Goal: Find specific page/section: Find specific page/section

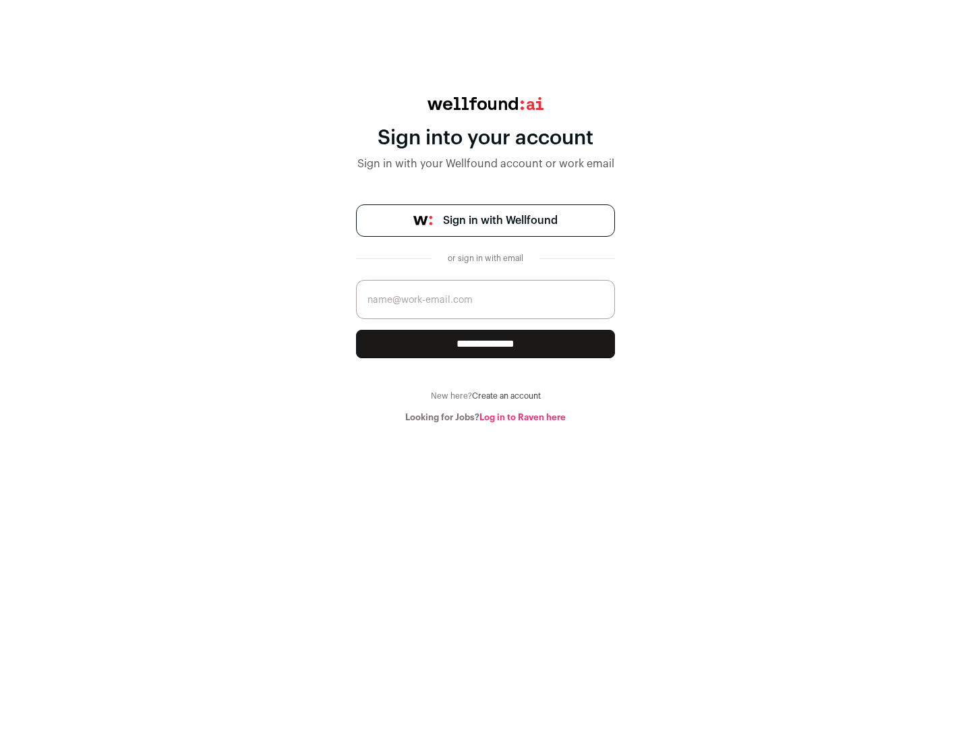
click at [500, 220] on span "Sign in with Wellfound" at bounding box center [500, 220] width 115 height 16
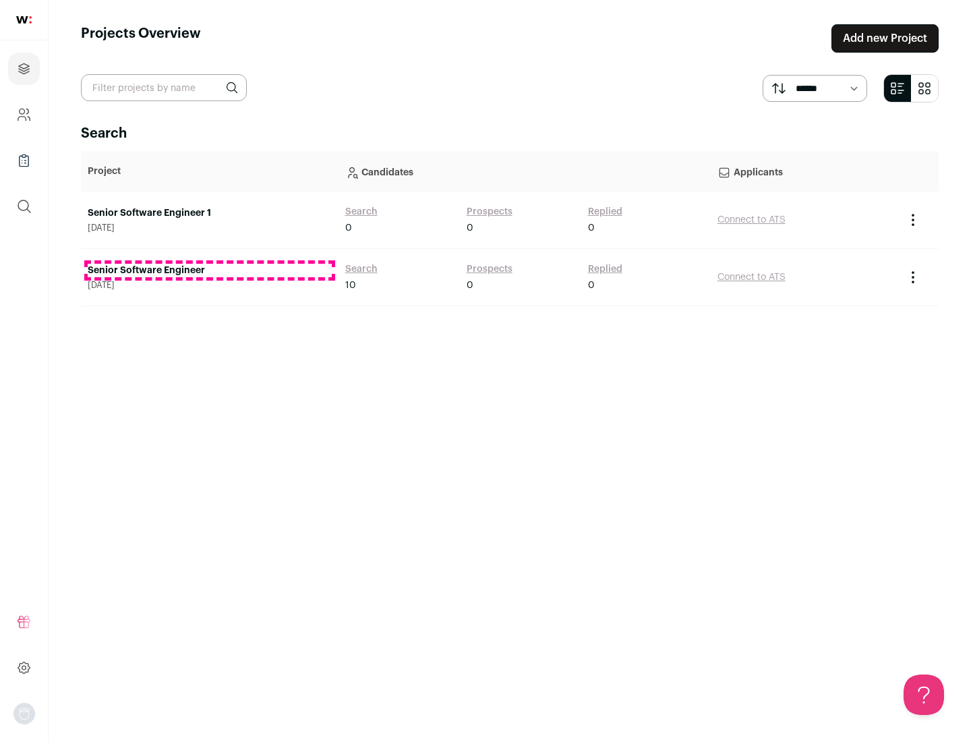
click at [209, 270] on link "Senior Software Engineer" at bounding box center [210, 270] width 244 height 13
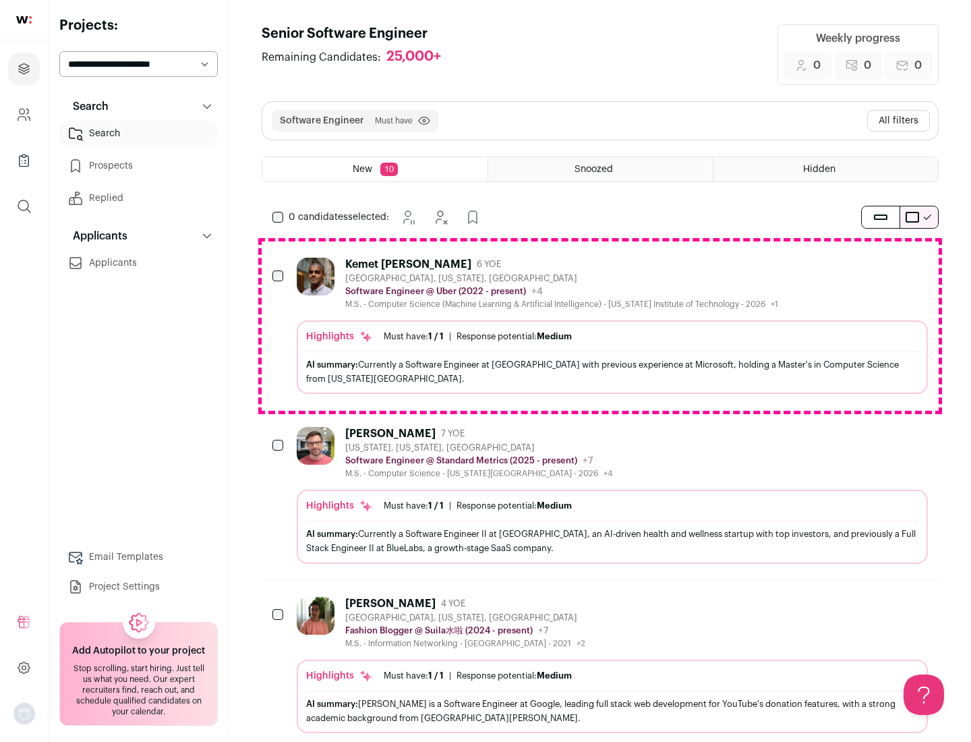
click at [600, 326] on div "Highlights Must have: 1 / 1 How many must haves have been fulfilled? | Response…" at bounding box center [612, 356] width 631 height 73
